Goal: Transaction & Acquisition: Purchase product/service

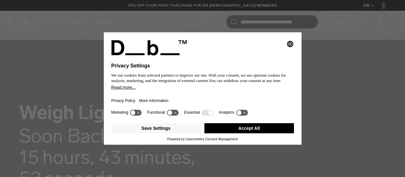
click at [241, 127] on button "Accept All" at bounding box center [249, 128] width 90 height 10
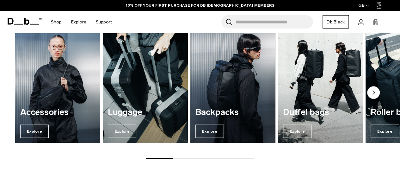
scroll to position [646, 0]
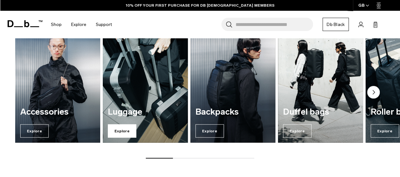
click at [127, 126] on span "Explore" at bounding box center [122, 130] width 28 height 13
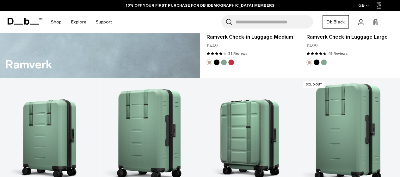
scroll to position [1101, 0]
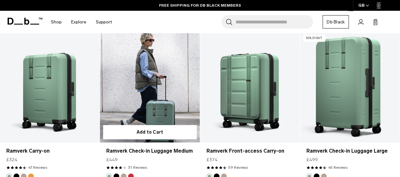
click at [135, 82] on link "Ramverk Check-in Luggage Medium" at bounding box center [150, 87] width 100 height 111
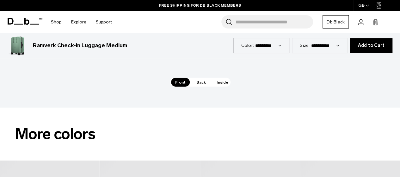
scroll to position [552, 0]
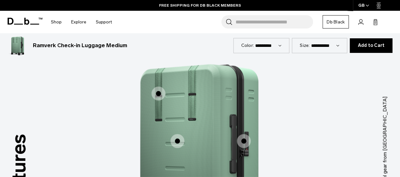
click at [177, 134] on span "1 / 3" at bounding box center [178, 141] width 14 height 14
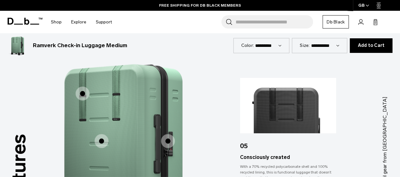
scroll to position [585, 0]
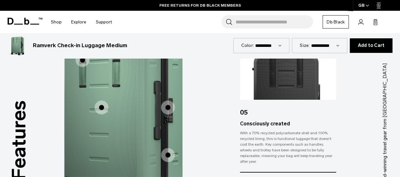
click at [272, 145] on div "With a 70% recycled polycarbonate shell and 100% recycled lining, this is funct…" at bounding box center [288, 147] width 96 height 34
click at [288, 134] on div "With a 70% recycled polycarbonate shell and 100% recycled lining, this is funct…" at bounding box center [288, 147] width 96 height 34
click at [171, 148] on span "1 / 3" at bounding box center [168, 155] width 14 height 14
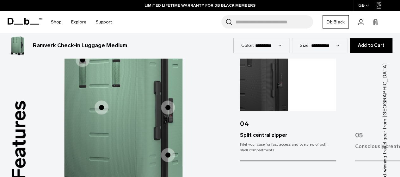
click at [173, 103] on span "1 / 3" at bounding box center [168, 107] width 14 height 14
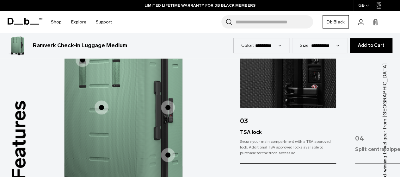
scroll to position [500, 0]
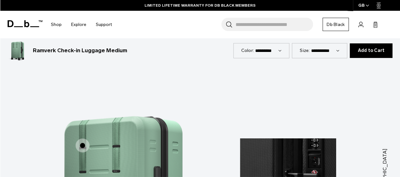
click at [81, 138] on span "1 / 3" at bounding box center [83, 145] width 14 height 14
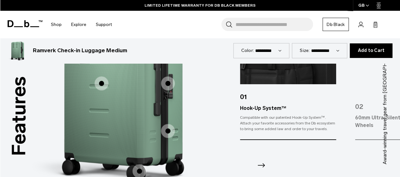
scroll to position [609, 0]
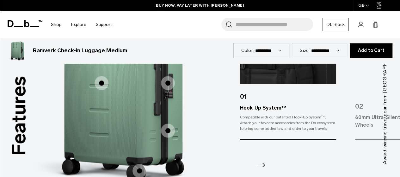
click at [263, 160] on icon "Next slide" at bounding box center [261, 165] width 10 height 10
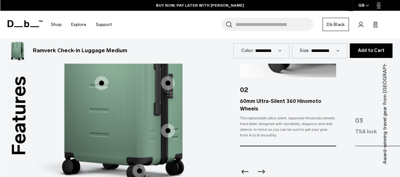
click at [263, 167] on icon "Next slide" at bounding box center [261, 172] width 10 height 10
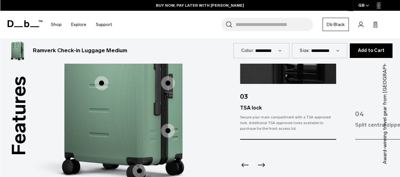
click at [263, 160] on icon "Next slide" at bounding box center [261, 165] width 10 height 10
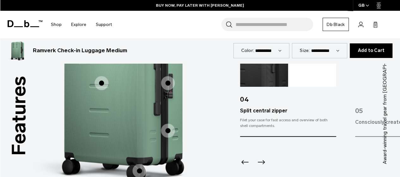
click at [263, 160] on icon "Next slide" at bounding box center [261, 162] width 7 height 4
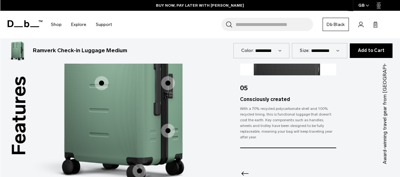
click at [263, 155] on div at bounding box center [288, 165] width 96 height 34
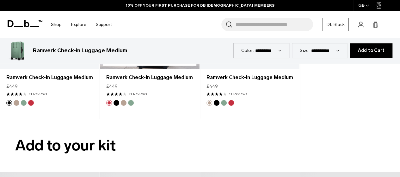
scroll to position [866, 0]
